Goal: Answer question/provide support: Answer question/provide support

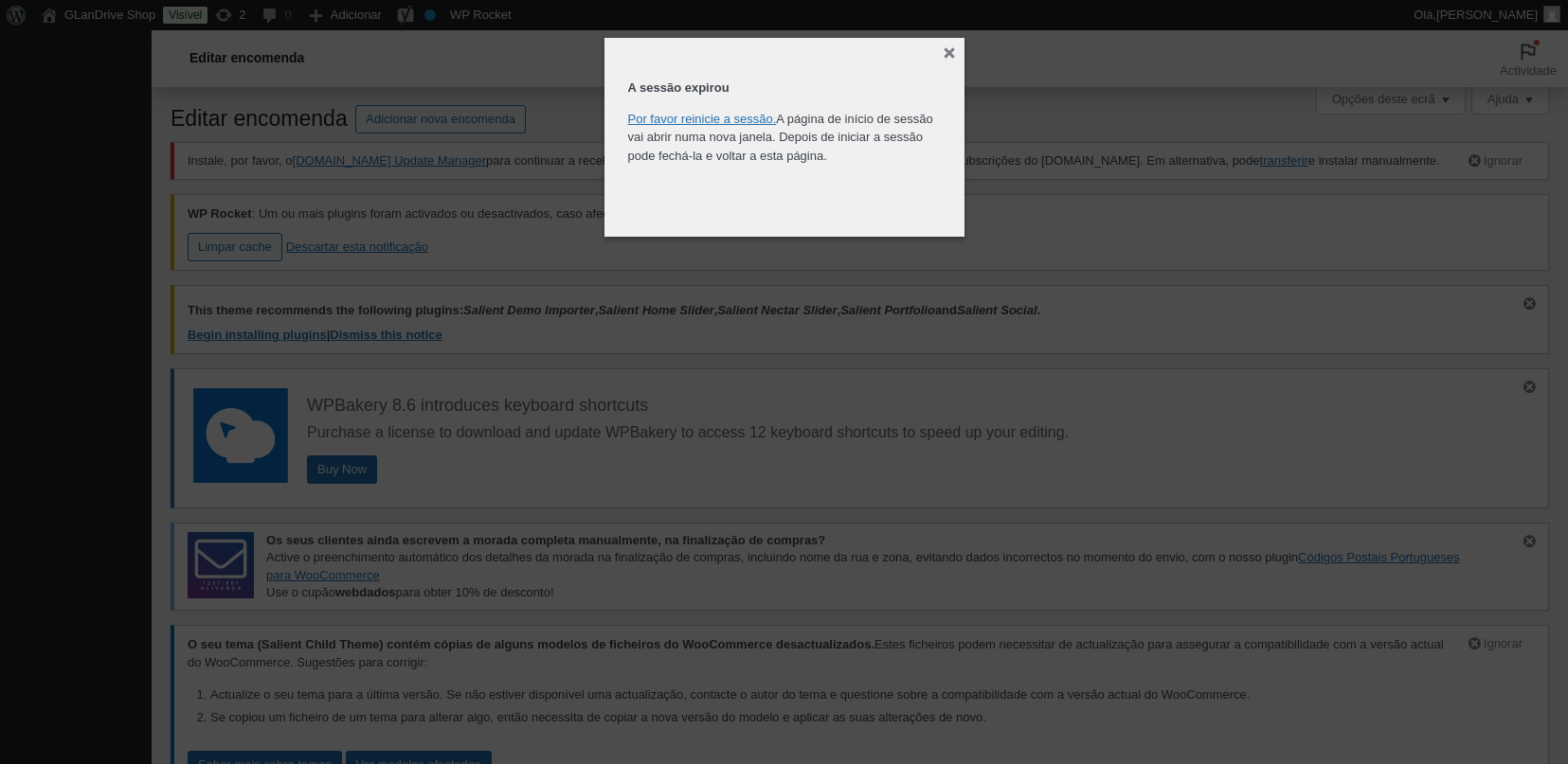
select select "customer"
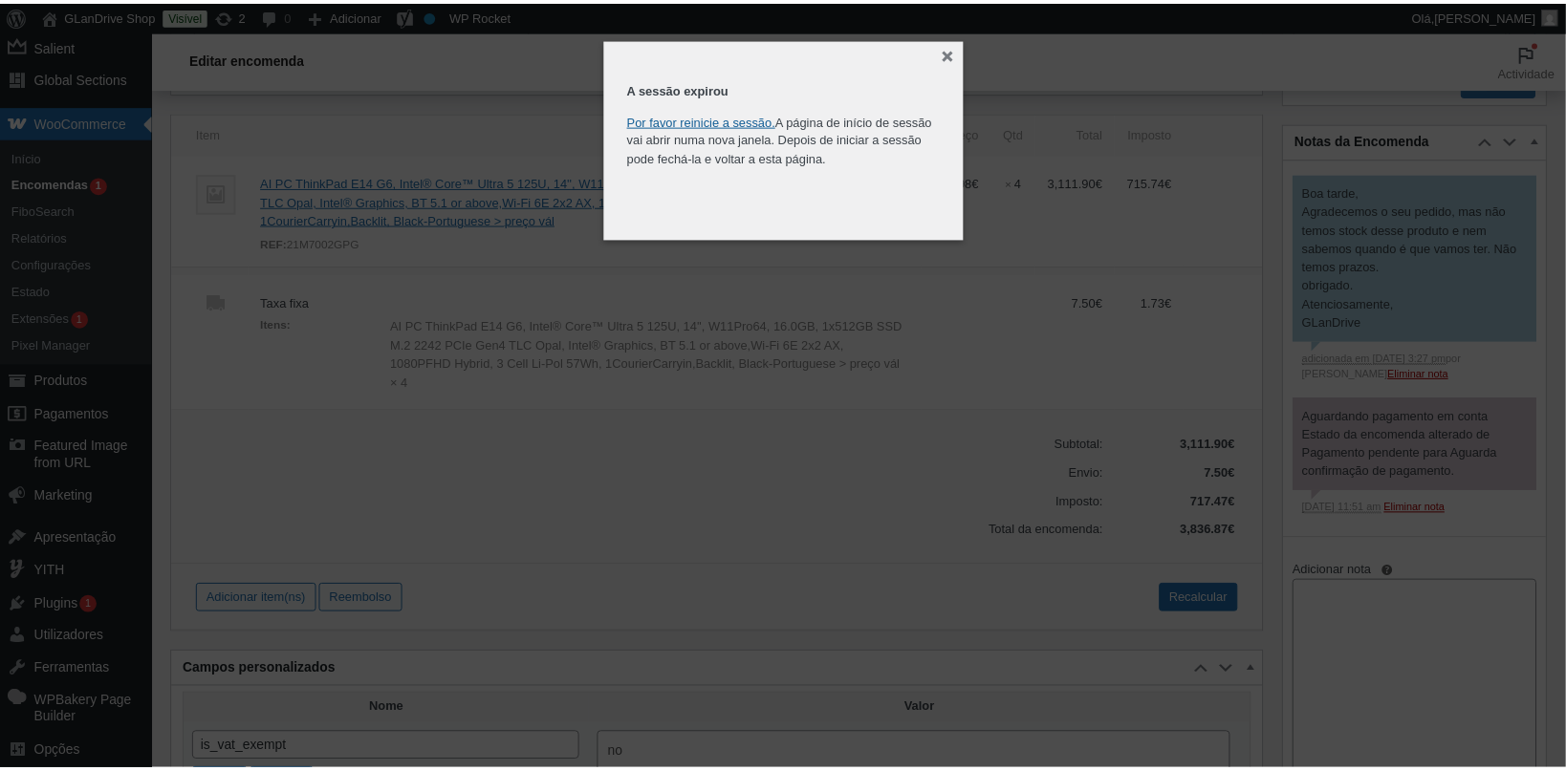
scroll to position [1066, 0]
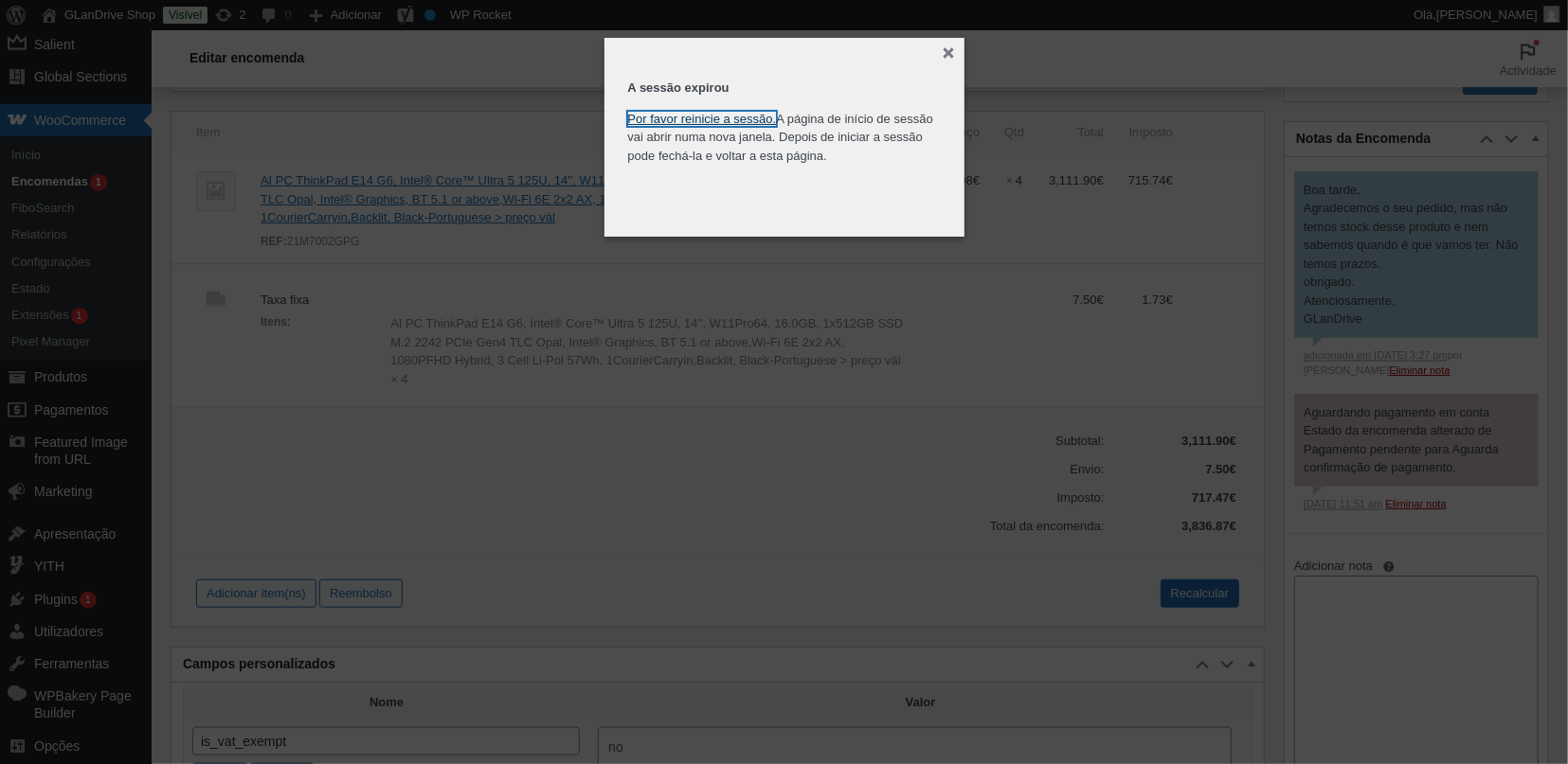
click at [714, 116] on link "Por favor reinicie a sessão." at bounding box center [703, 119] width 149 height 14
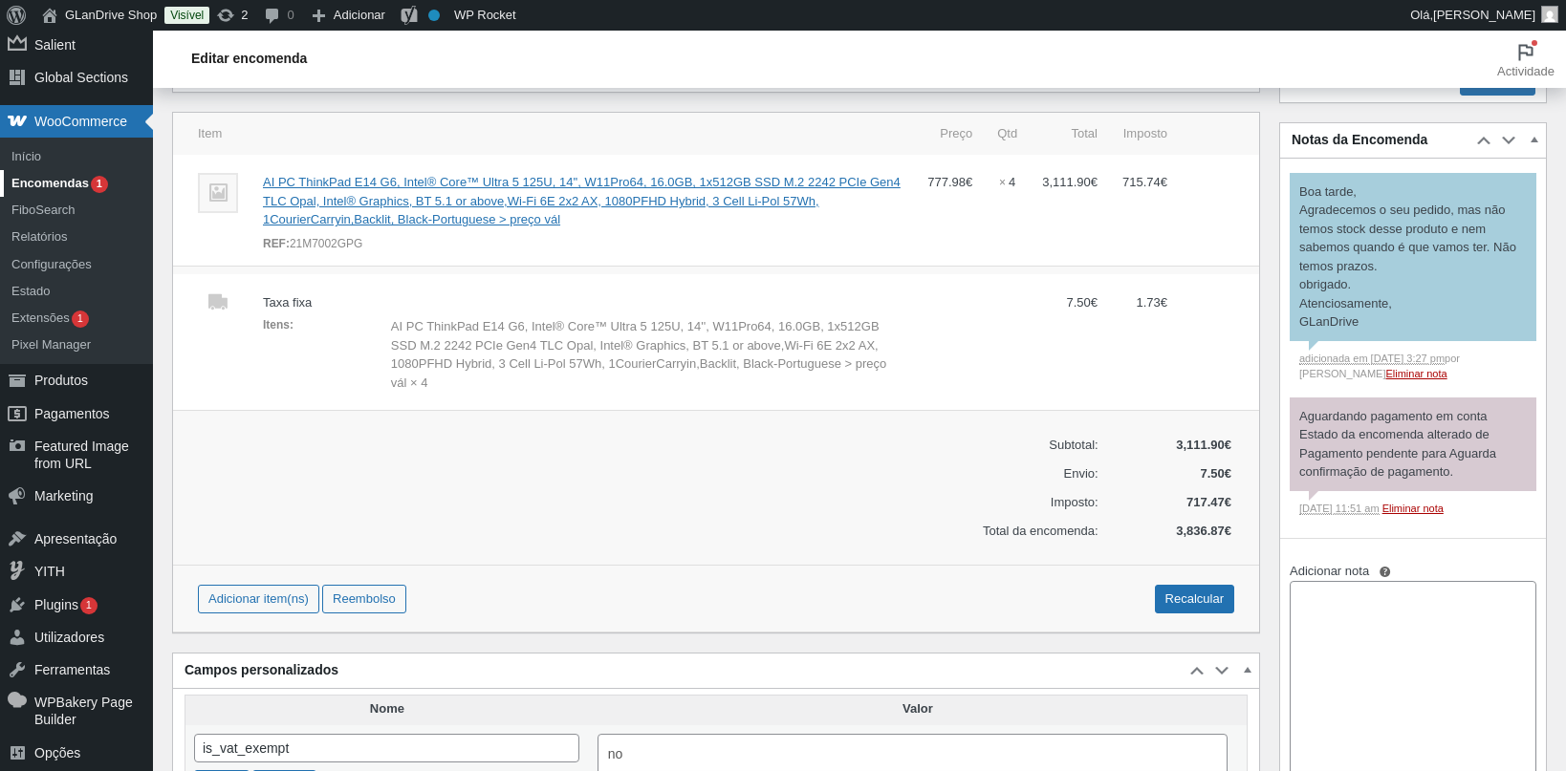
click at [84, 186] on link "Encomendas 1" at bounding box center [76, 183] width 153 height 27
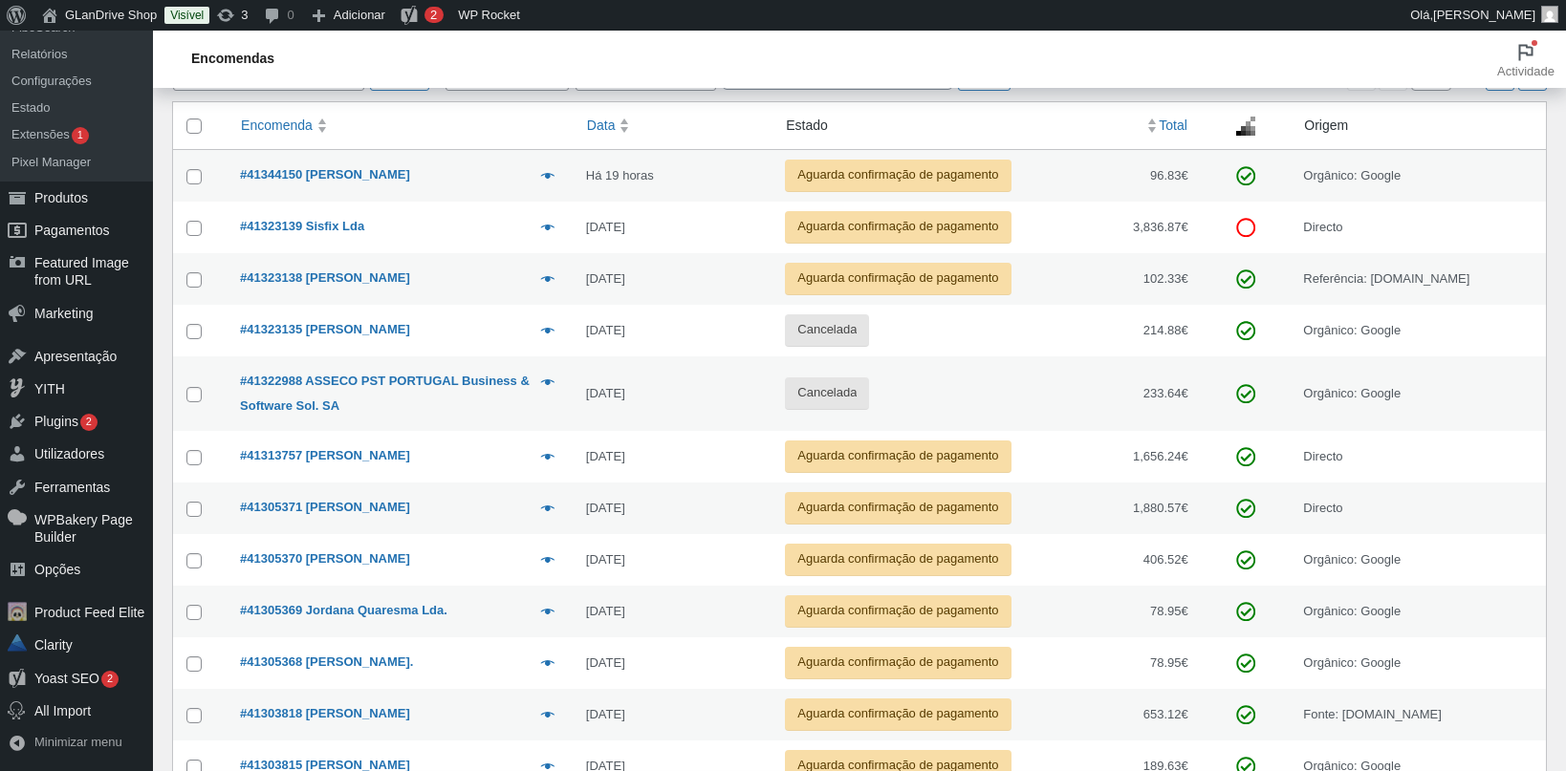
scroll to position [650, 0]
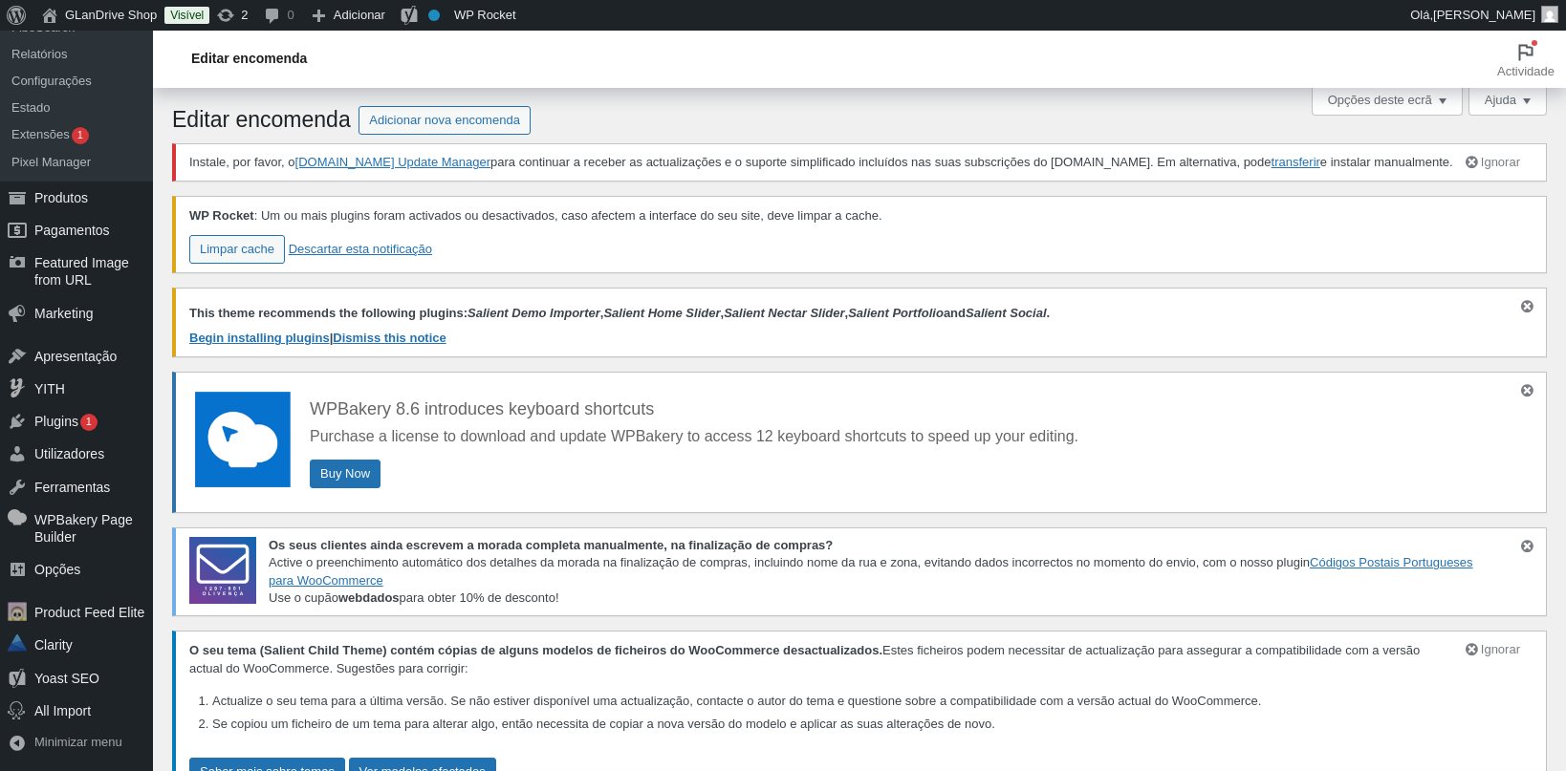
scroll to position [927, 0]
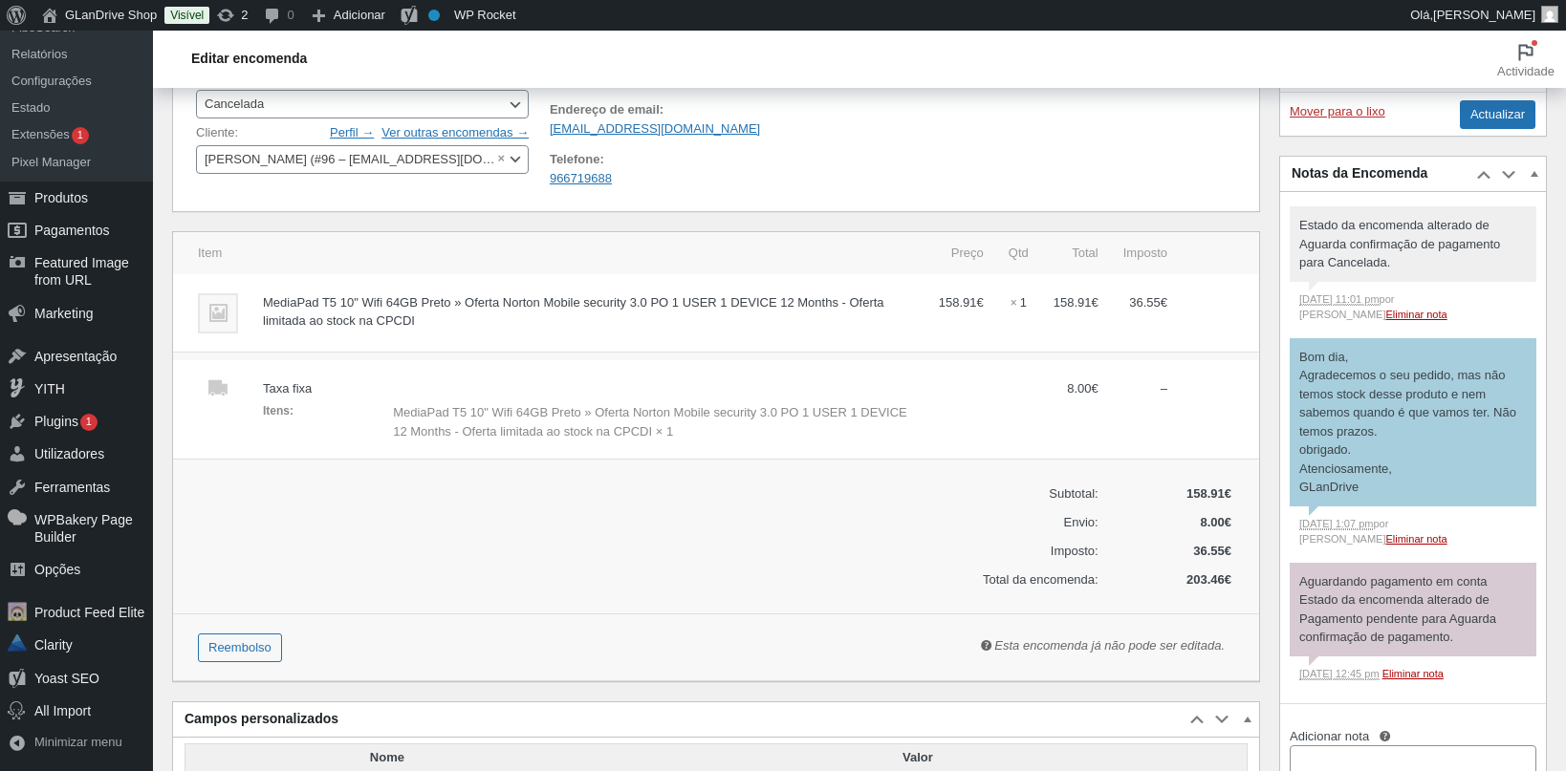
click at [1420, 490] on p "obrigado. Atenciosamente, GLanDrive" at bounding box center [1413, 469] width 228 height 56
drag, startPoint x: 1368, startPoint y: 488, endPoint x: 1292, endPoint y: 360, distance: 148.4
click at [1292, 360] on div "Bom dia, Agradecemos o seu pedido, mas não temos stock desse produto e nem sabe…" at bounding box center [1413, 422] width 247 height 168
copy div "Bom dia, Agradecemos o seu pedido, mas não temos stock desse produto e nem sabe…"
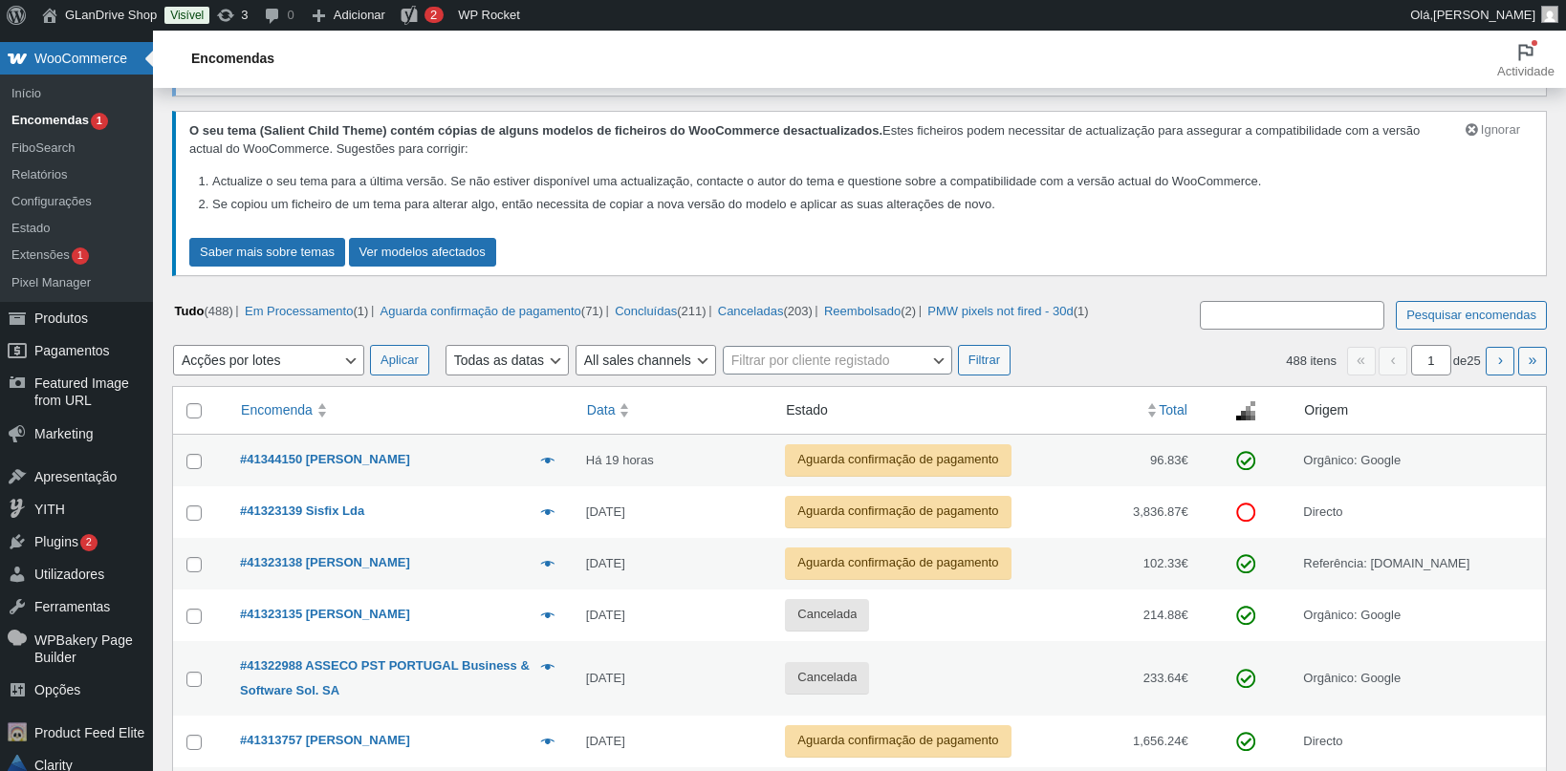
scroll to position [365, 0]
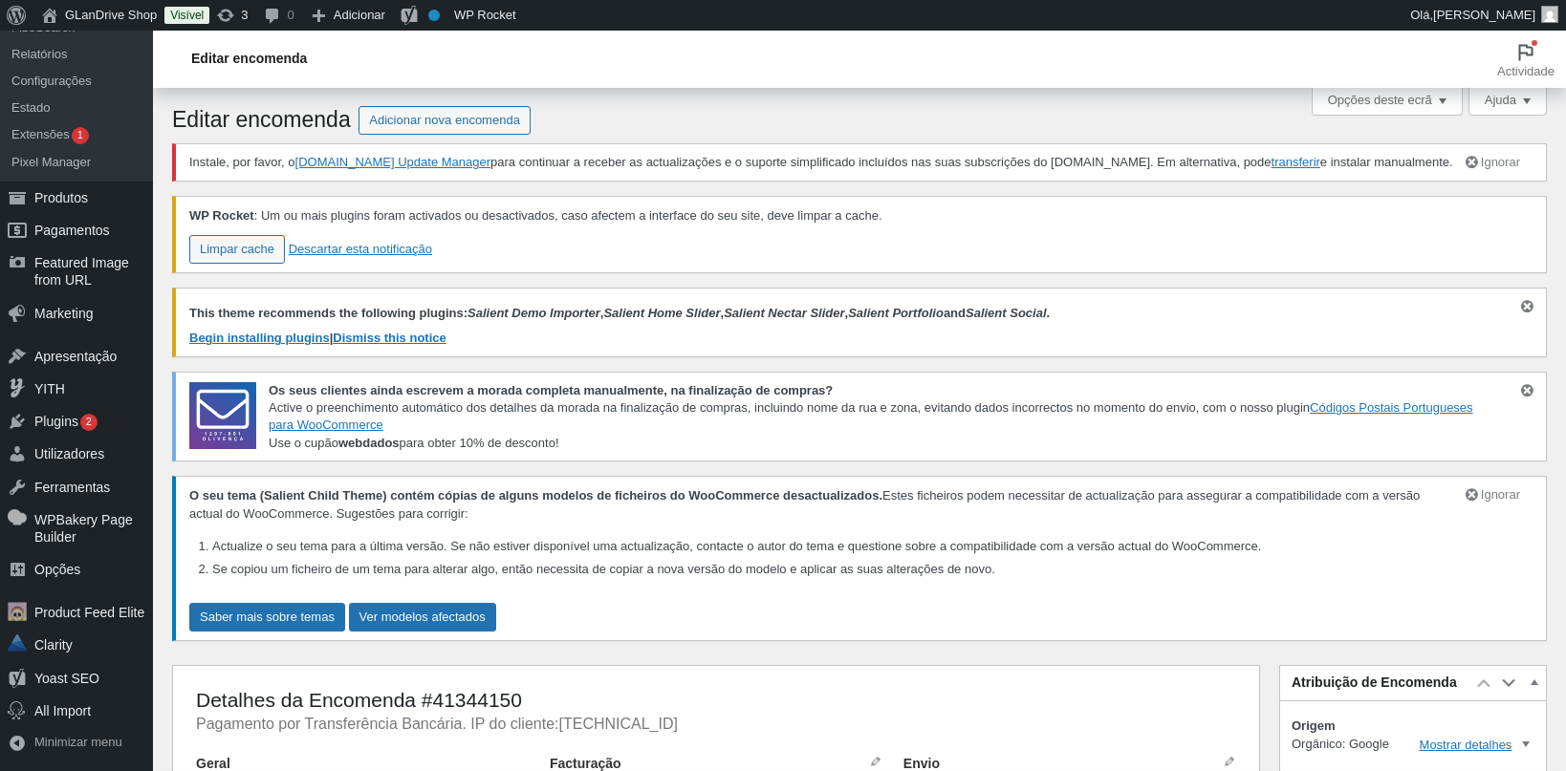
scroll to position [878, 0]
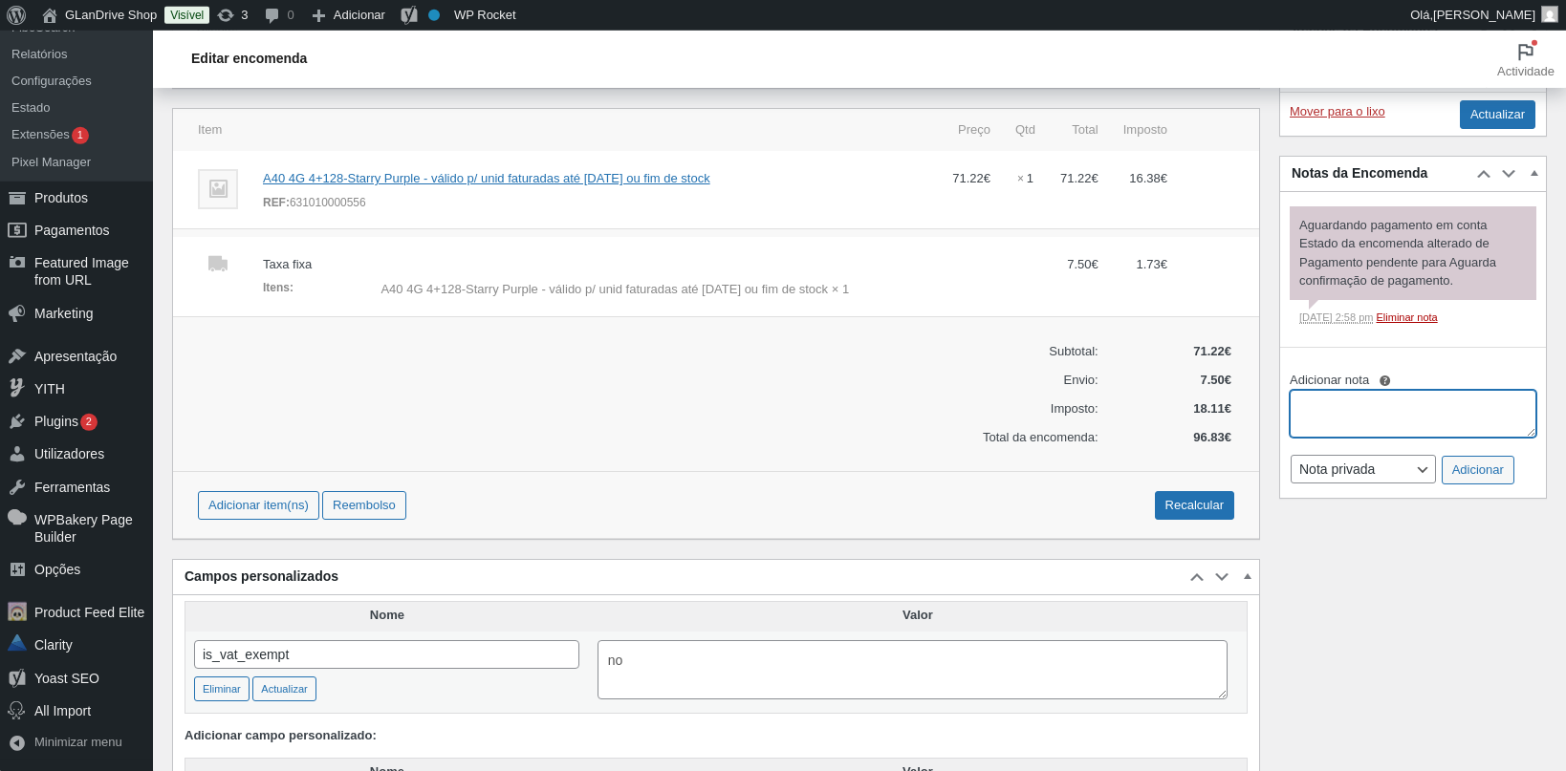
drag, startPoint x: 1525, startPoint y: 451, endPoint x: 1533, endPoint y: 498, distance: 47.6
click at [1534, 551] on div "Adicionar título Order &ndash; [DATE] 02:58 PM Atribuição de Encomenda Mover pa…" at bounding box center [859, 437] width 1375 height 1319
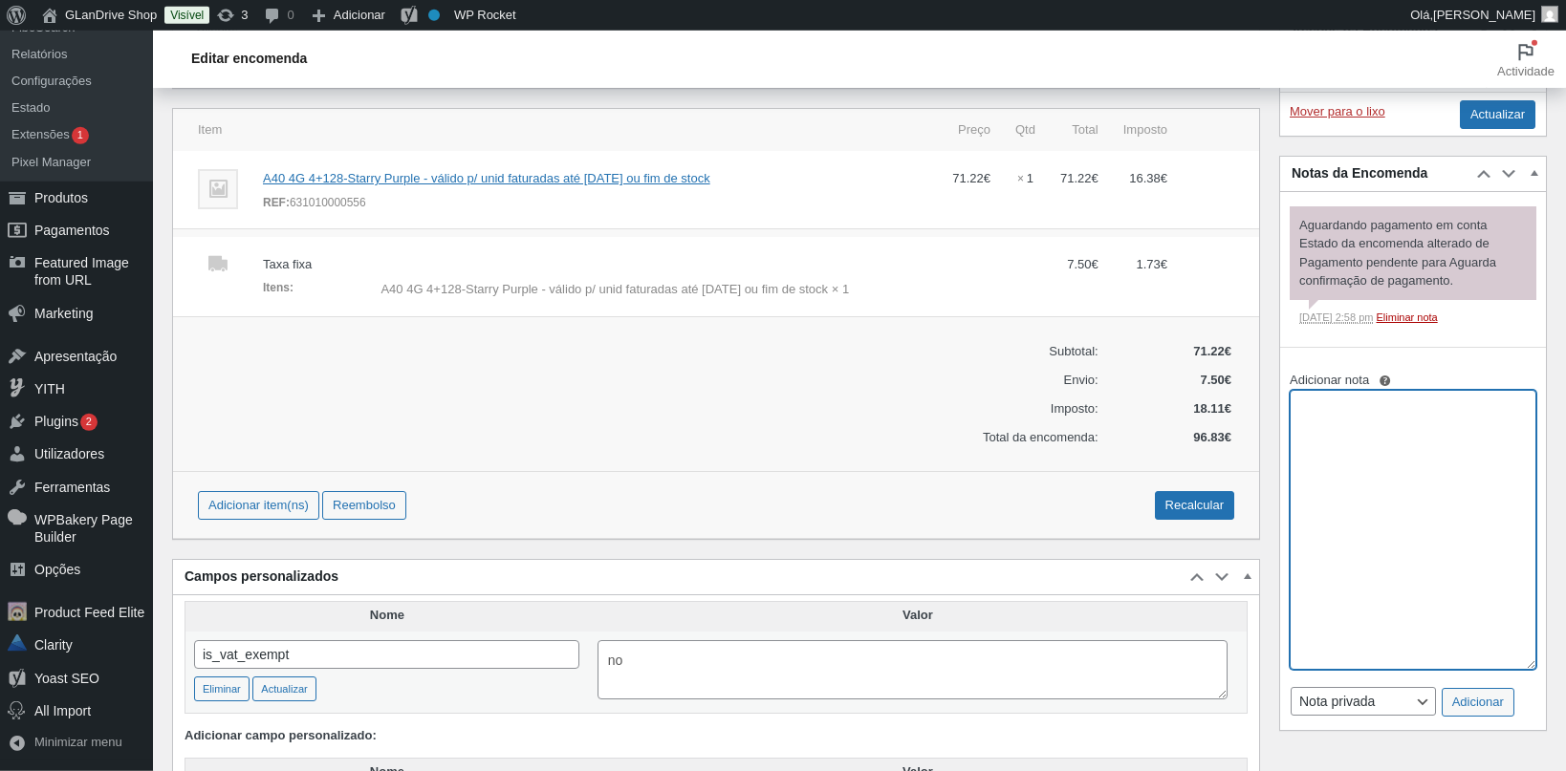
drag, startPoint x: 1531, startPoint y: 445, endPoint x: 1572, endPoint y: 684, distance: 241.6
click at [1536, 670] on textarea "Adicionar nota" at bounding box center [1413, 530] width 247 height 280
paste textarea "Bom dia, Agradecemos o seu pedido, mas não temos stock desse produto e nem sabe…"
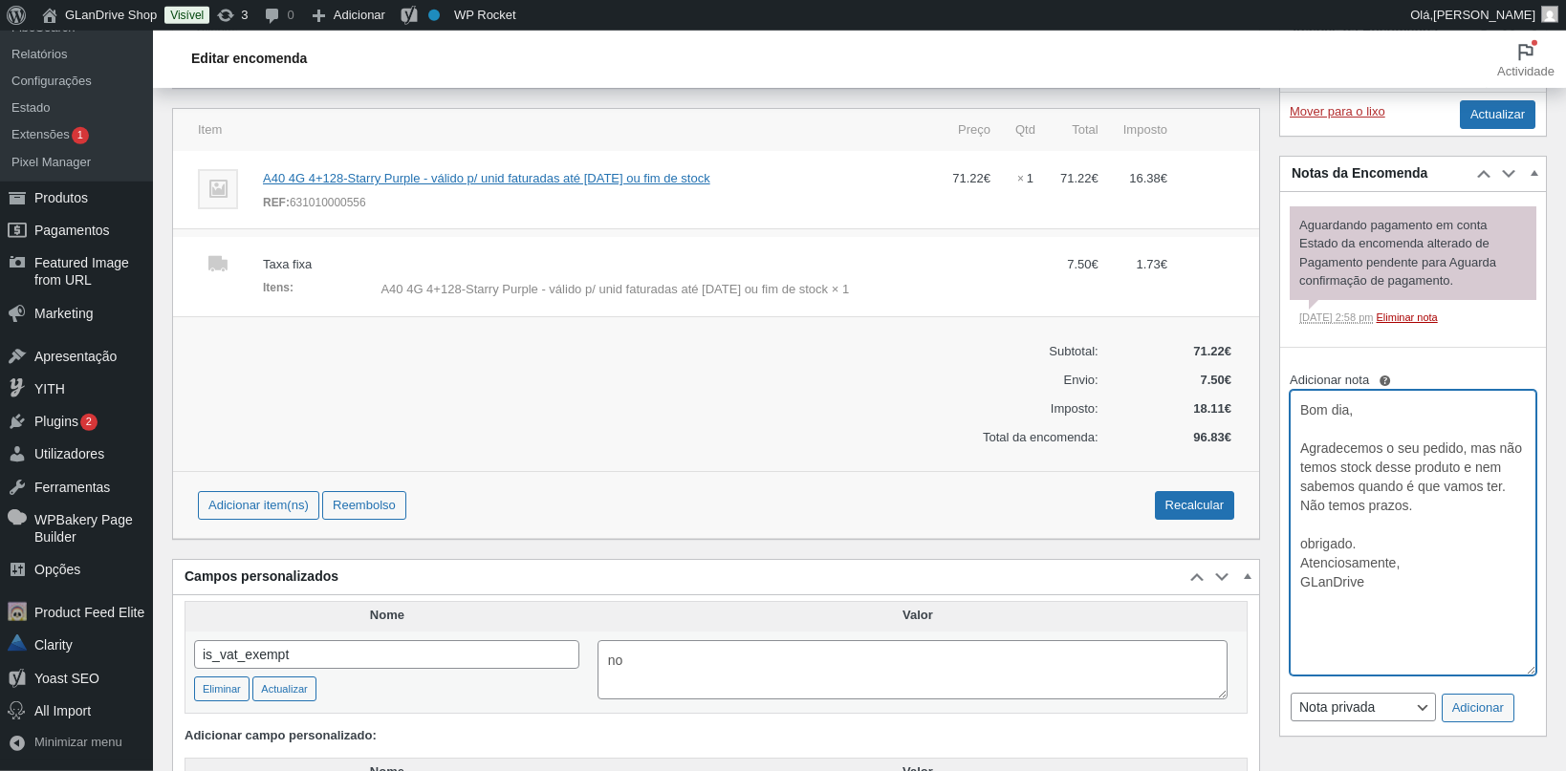
click at [1379, 429] on textarea "Bom dia, Agradecemos o seu pedido, mas não temos stock desse produto e nem sabe…" at bounding box center [1413, 533] width 247 height 286
type textarea "Bom dia, Agradecemos o seu pedido, mas não temos stock desse produto e nem sabe…"
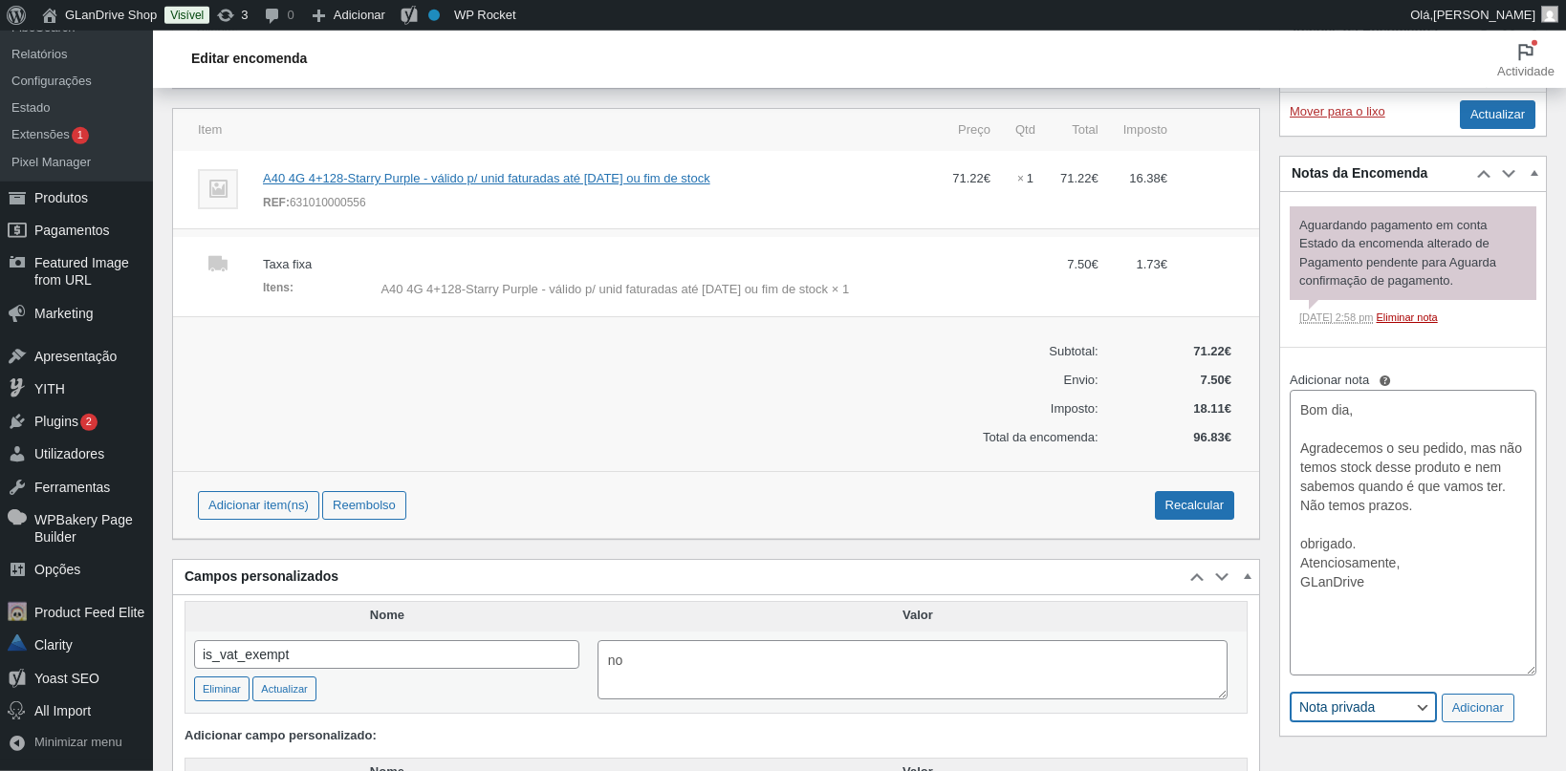
click at [1291, 693] on select "Nota privada Nota para o cliente" at bounding box center [1363, 707] width 145 height 29
select select "customer"
click option "Nota para o cliente" at bounding box center [0, 0] width 0 height 0
click at [1475, 723] on button "Adicionar" at bounding box center [1478, 708] width 73 height 29
